Goal: Book appointment/travel/reservation

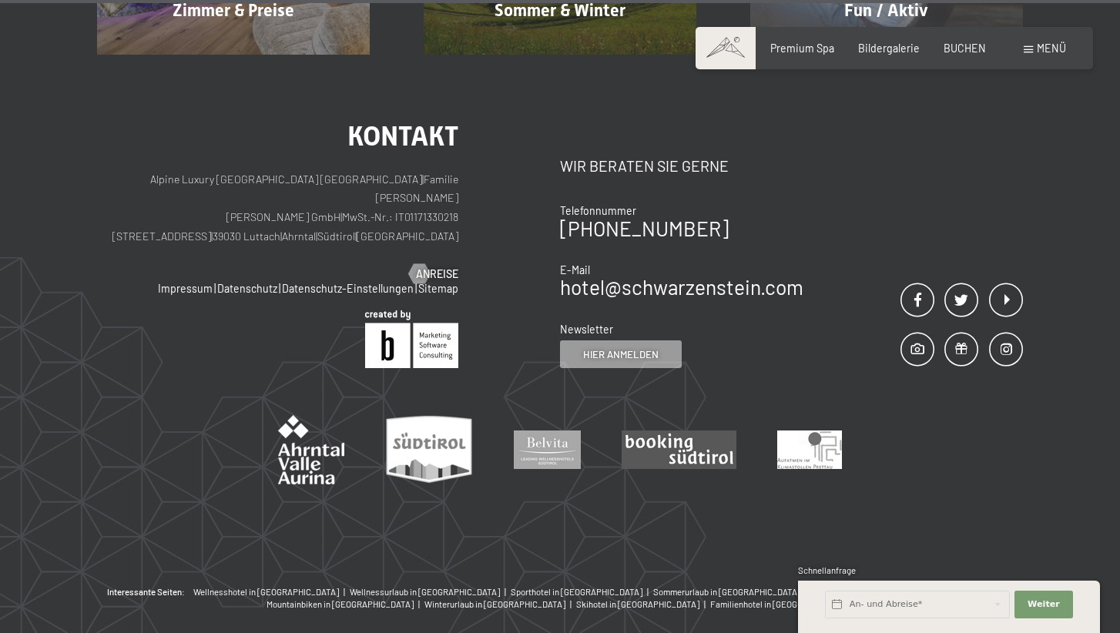
scroll to position [6438, 0]
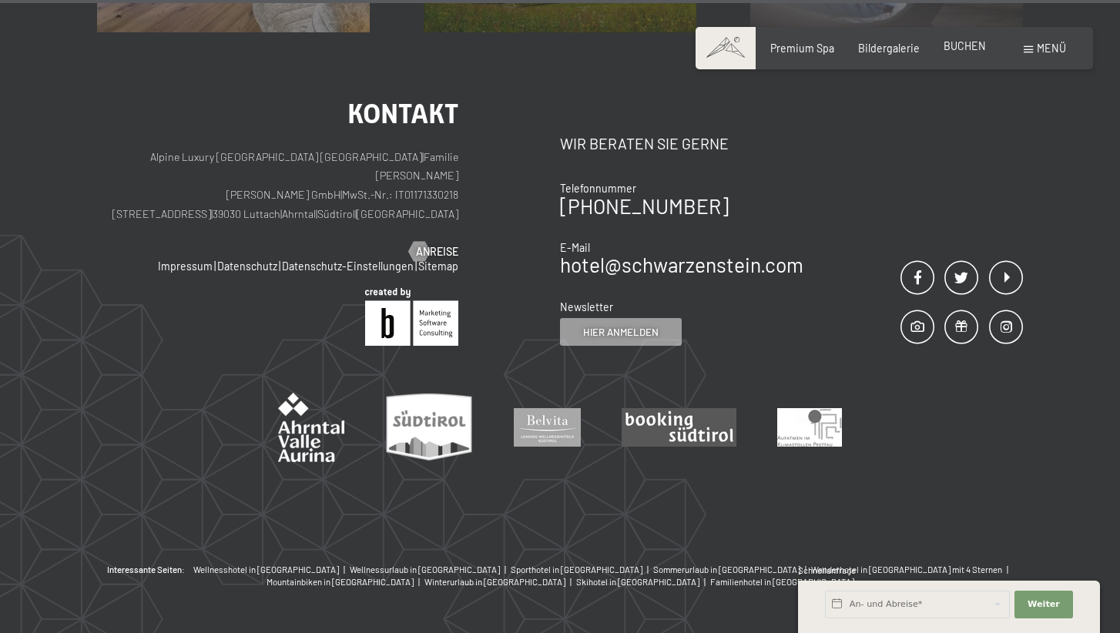
click at [962, 51] on span "BUCHEN" at bounding box center [965, 45] width 42 height 13
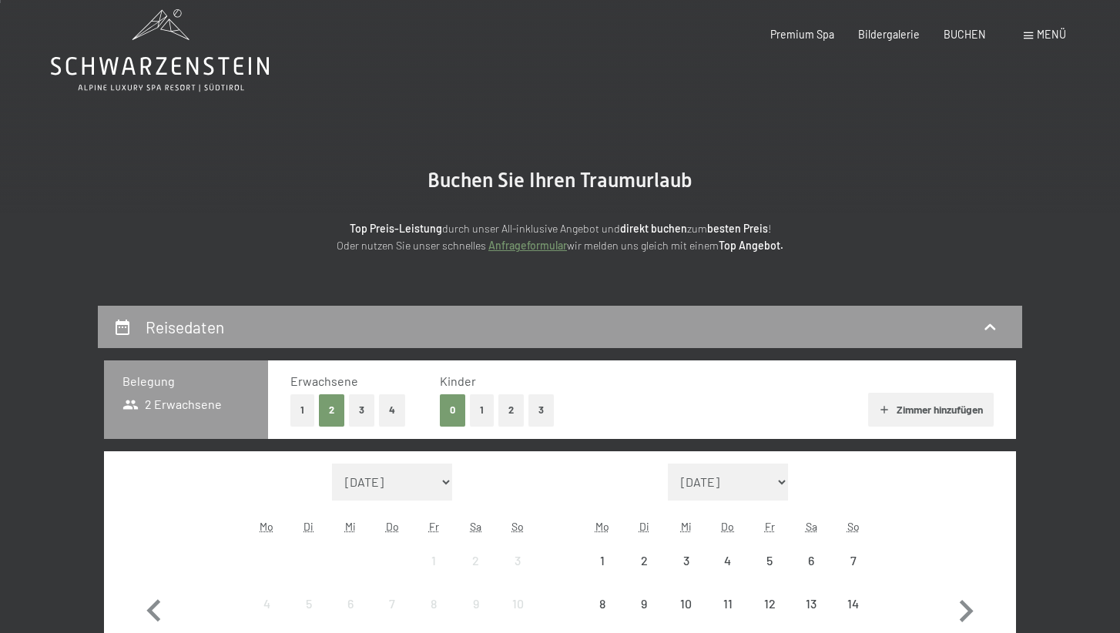
scroll to position [231, 0]
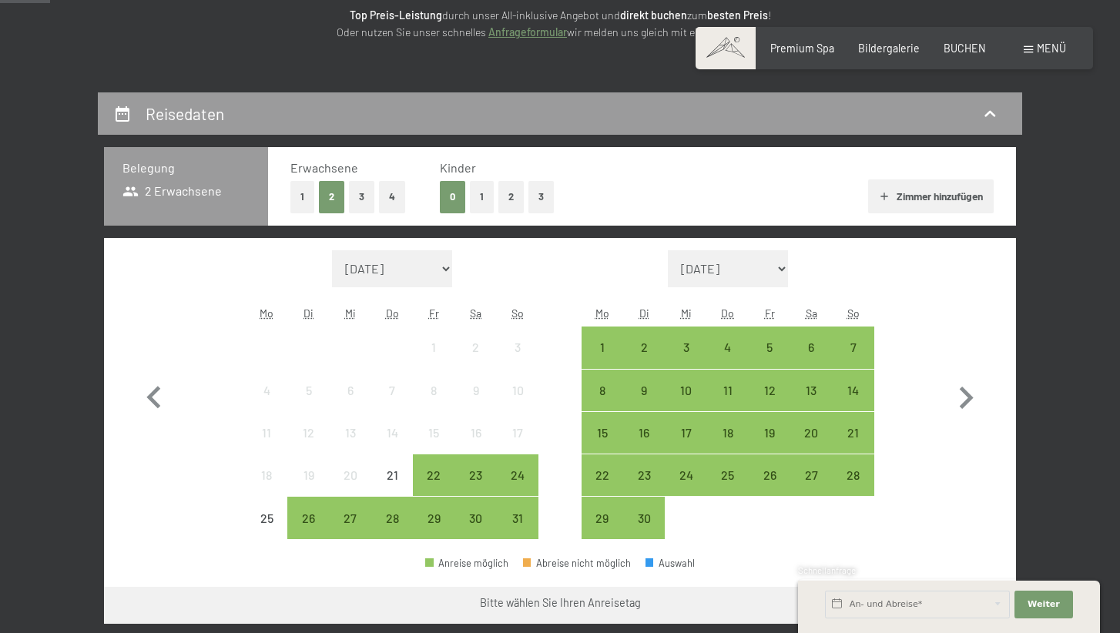
click at [302, 192] on button "1" at bounding box center [303, 197] width 24 height 32
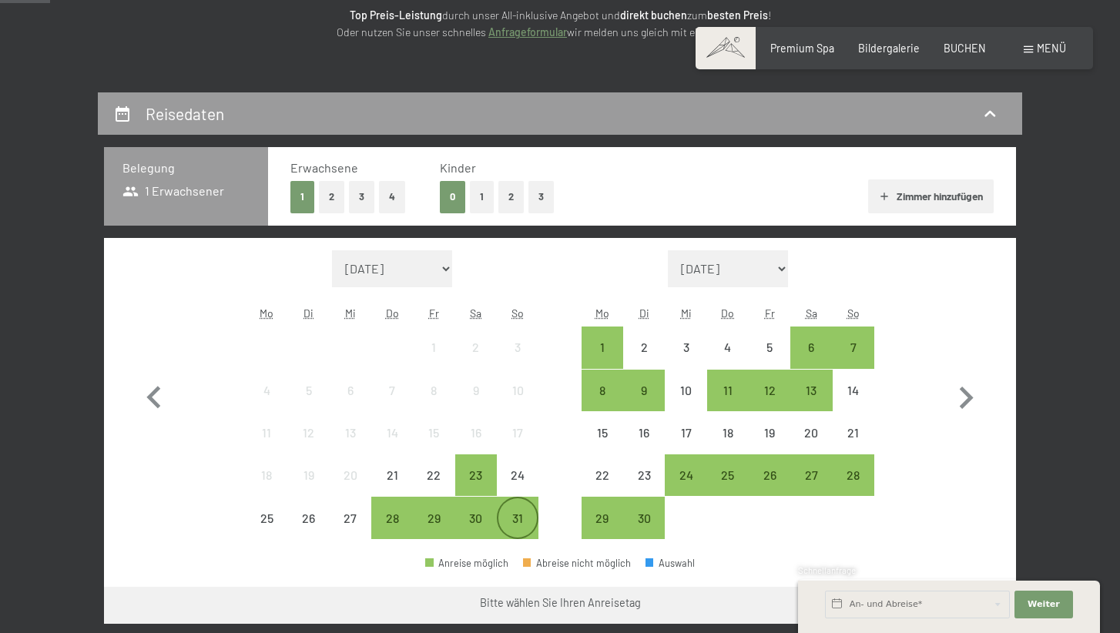
click at [516, 516] on div "31" at bounding box center [518, 531] width 39 height 39
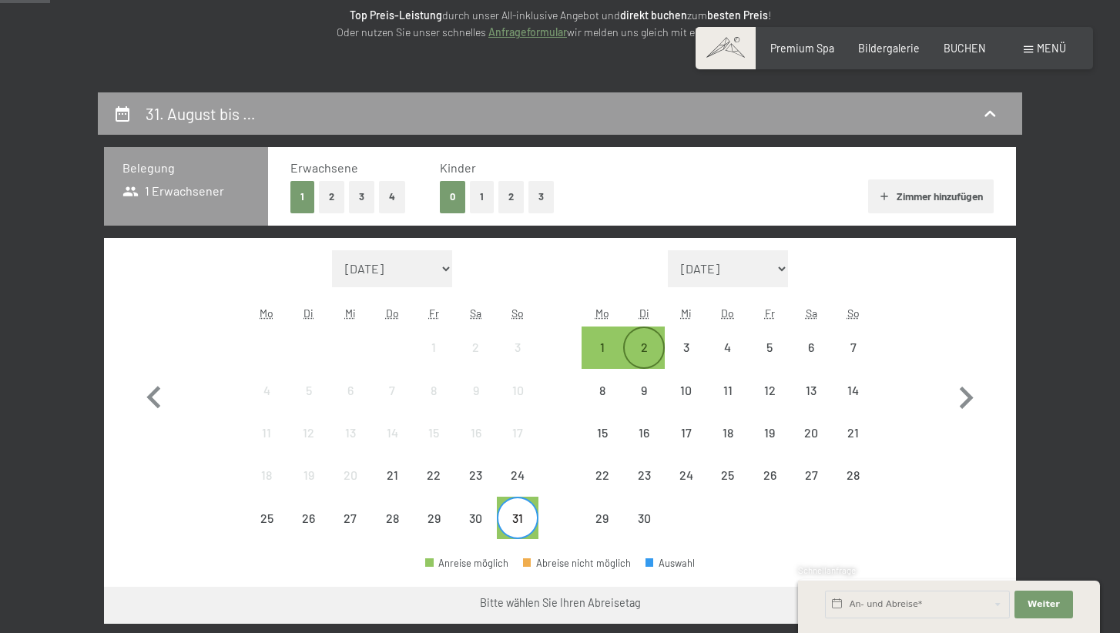
click at [645, 348] on div "2" at bounding box center [644, 360] width 39 height 39
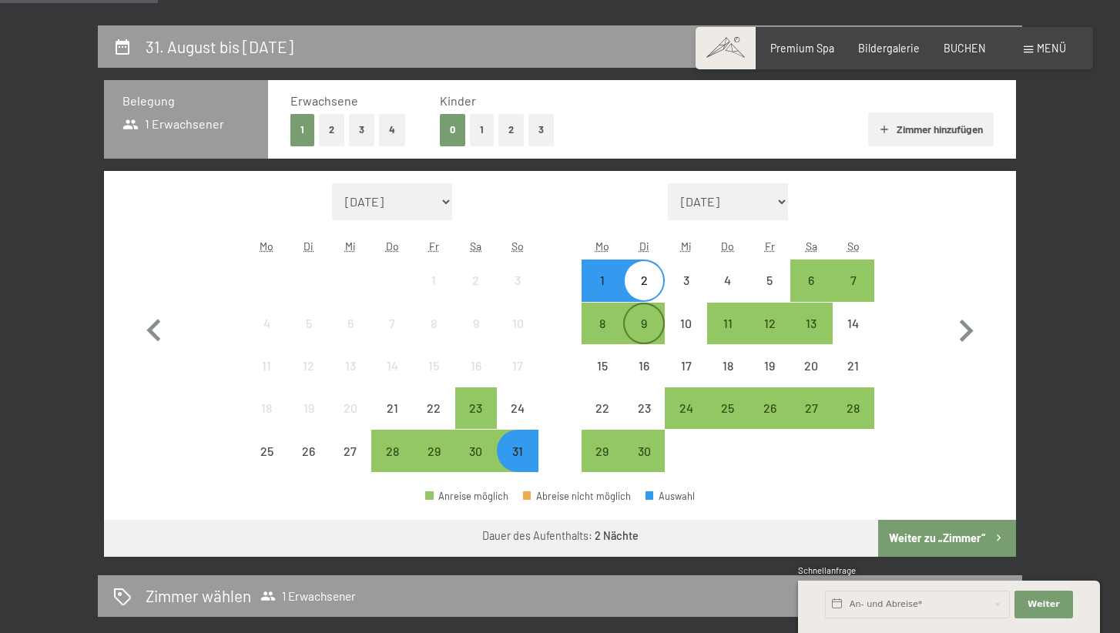
scroll to position [462, 0]
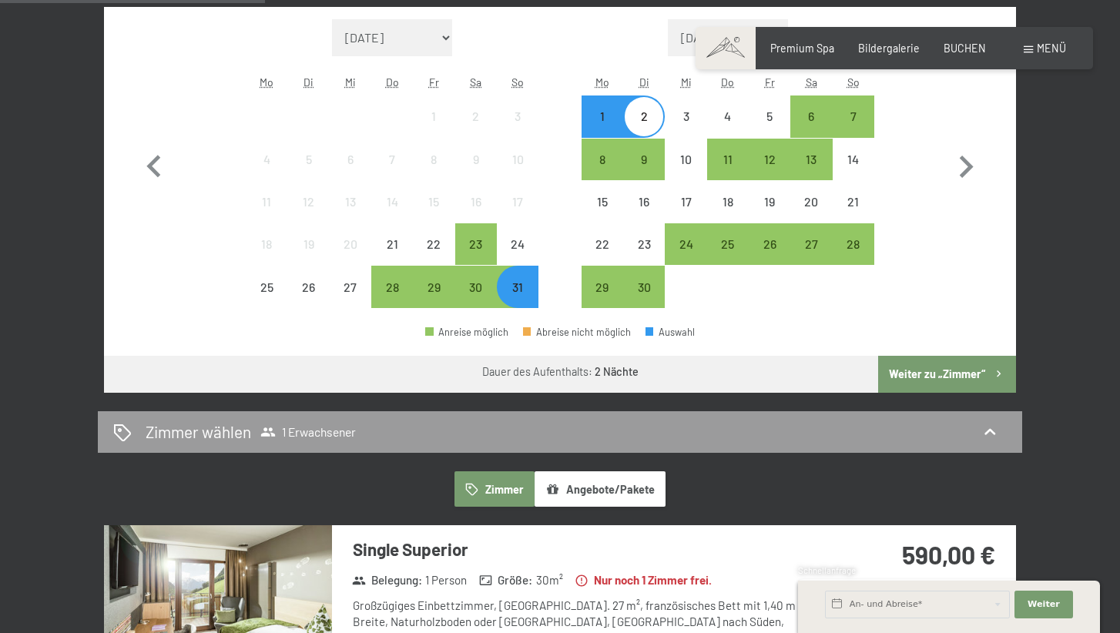
click at [910, 372] on button "Weiter zu „Zimmer“" at bounding box center [947, 374] width 138 height 37
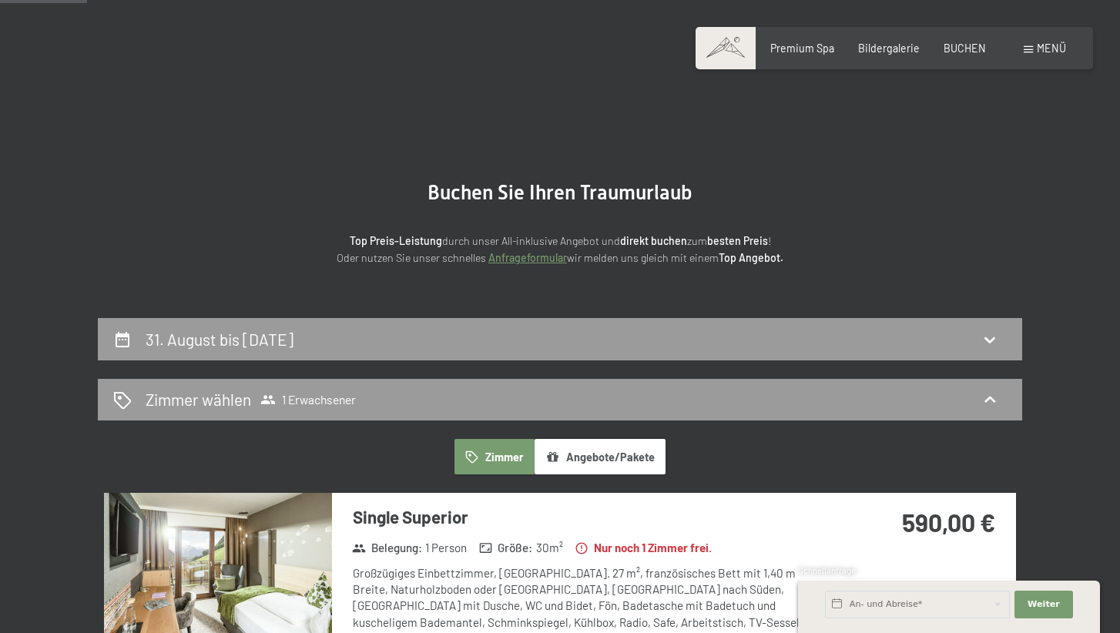
scroll to position [0, 0]
